Goal: Task Accomplishment & Management: Manage account settings

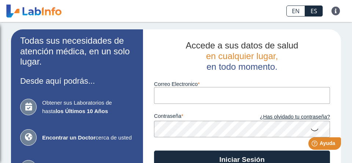
click at [214, 100] on input "Correo Electronico" at bounding box center [242, 95] width 176 height 16
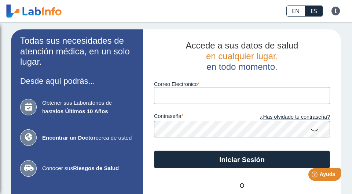
click at [310, 68] on h2 "Accede a sus datos de salud en cualquier lugar, en todo momento." at bounding box center [242, 56] width 176 height 32
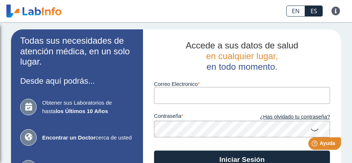
click at [299, 98] on input "Correo Electronico" at bounding box center [242, 95] width 176 height 16
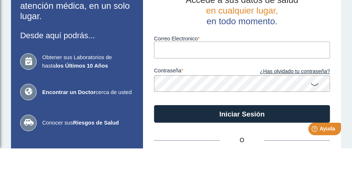
click at [203, 97] on input "Correo Electronico" at bounding box center [242, 95] width 176 height 16
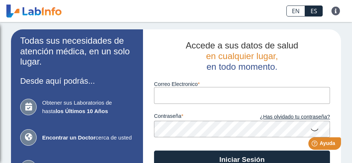
click at [210, 95] on input "Correo Electronico" at bounding box center [242, 95] width 176 height 16
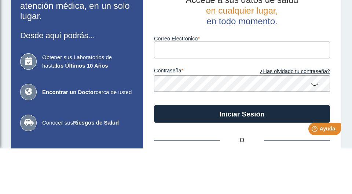
click at [315, 87] on form "Correo Electronico contraseña ¿Has olvidado tu contraseña? Iniciar Sesión" at bounding box center [242, 120] width 176 height 96
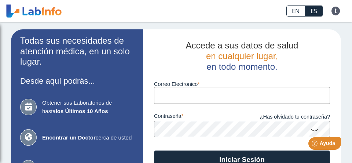
click at [315, 128] on icon at bounding box center [314, 129] width 9 height 14
click at [213, 99] on input "Correo Electronico" at bounding box center [242, 95] width 176 height 16
